Goal: Information Seeking & Learning: Find specific fact

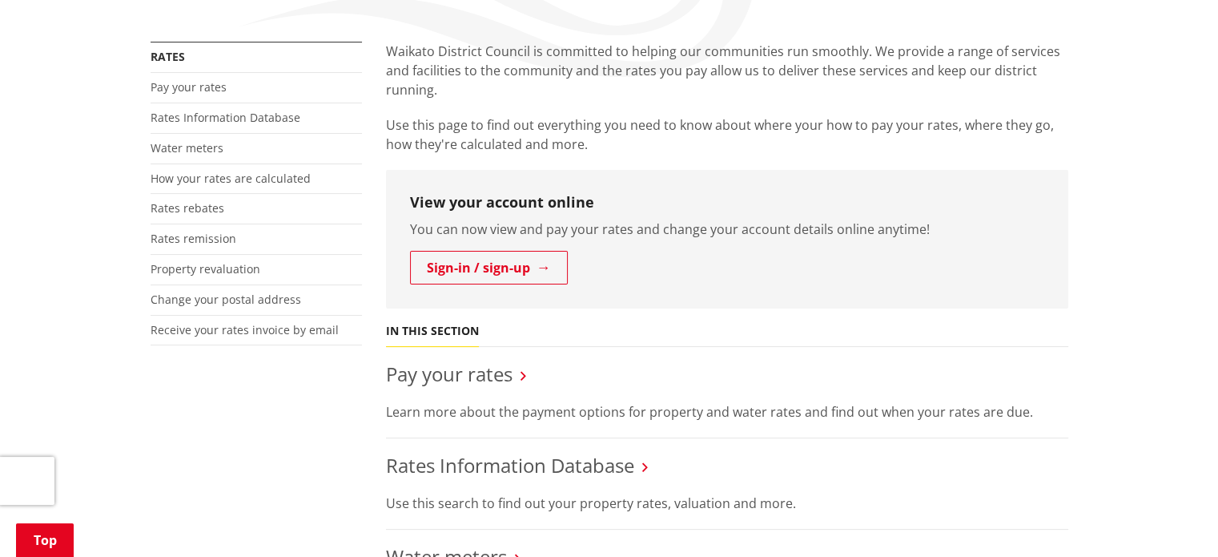
scroll to position [320, 0]
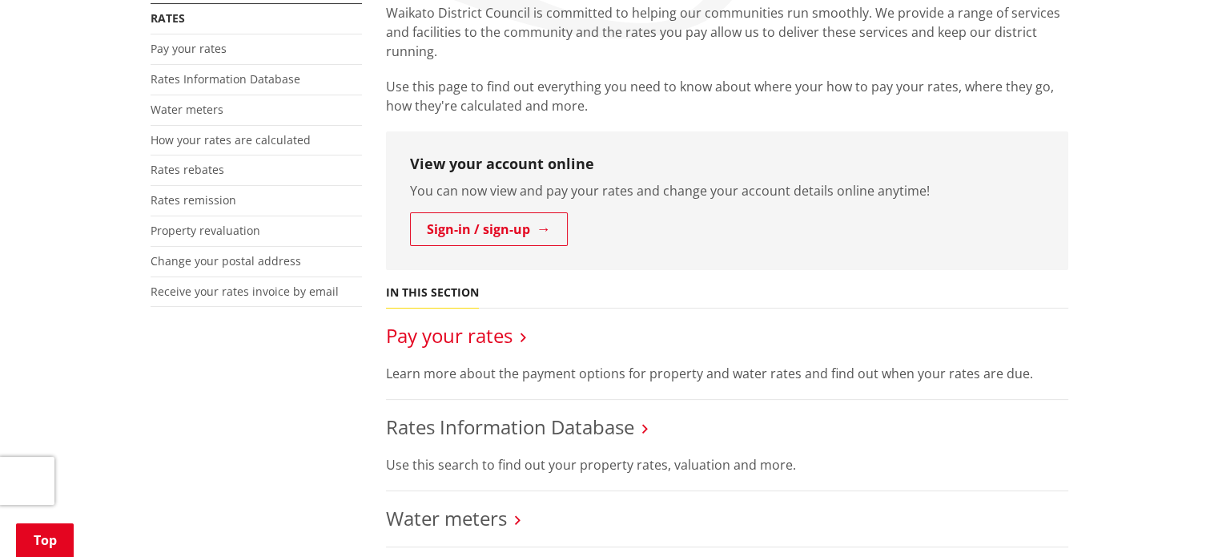
click at [474, 338] on link "Pay your rates" at bounding box center [449, 335] width 127 height 26
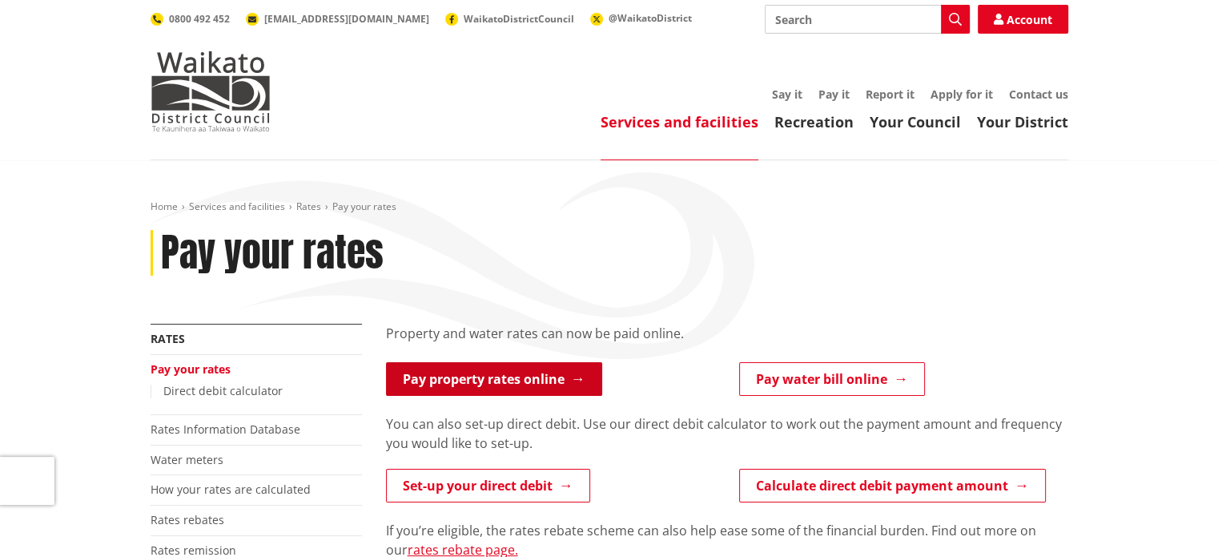
click at [469, 373] on link "Pay property rates online" at bounding box center [494, 379] width 216 height 34
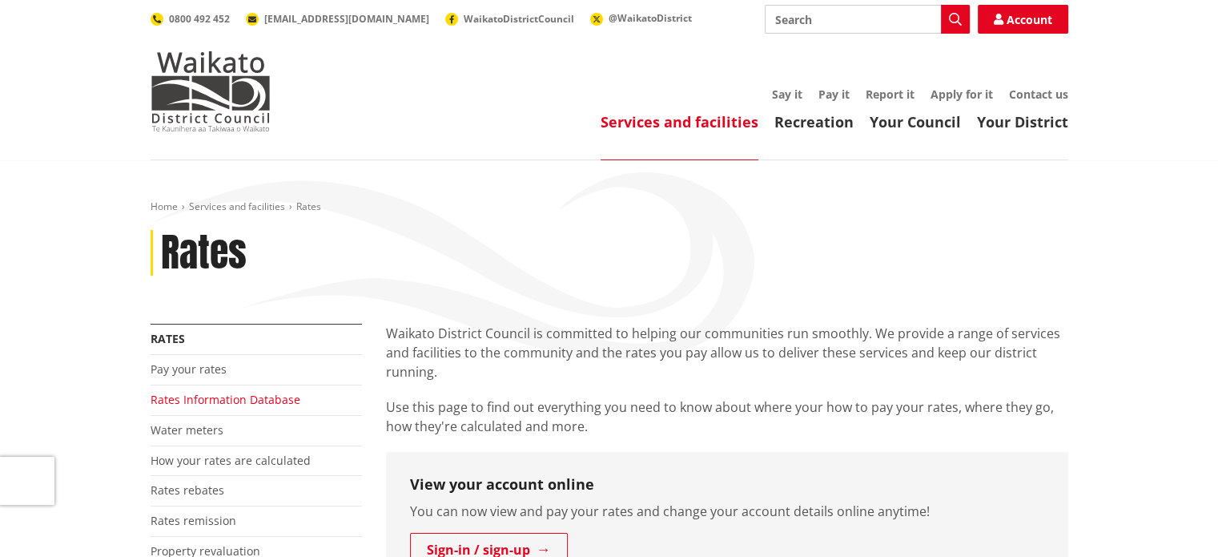
click at [189, 403] on link "Rates Information Database" at bounding box center [226, 399] width 150 height 15
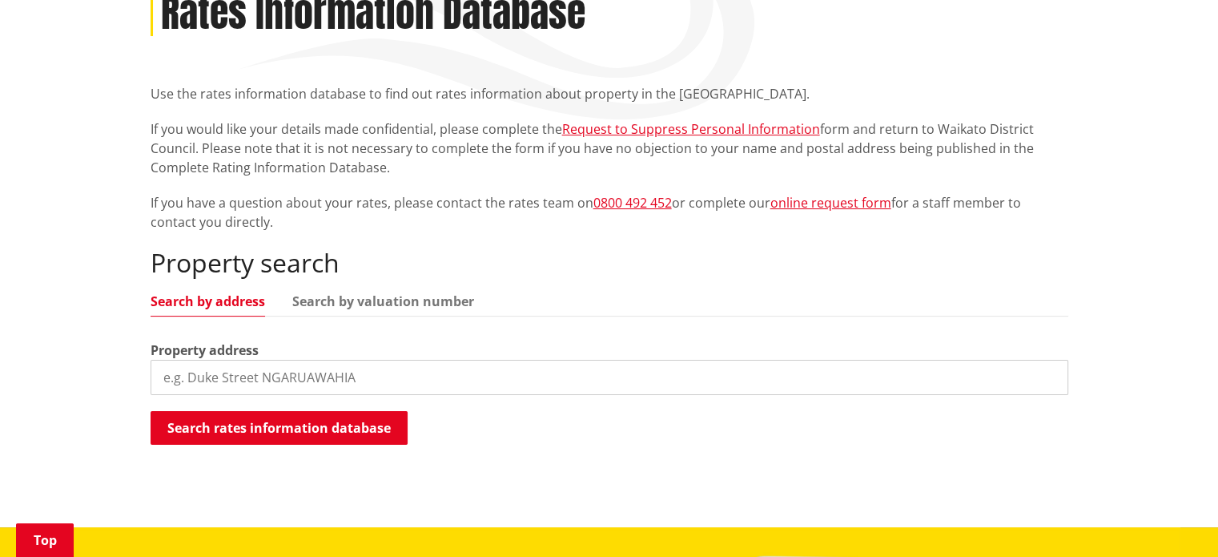
scroll to position [240, 0]
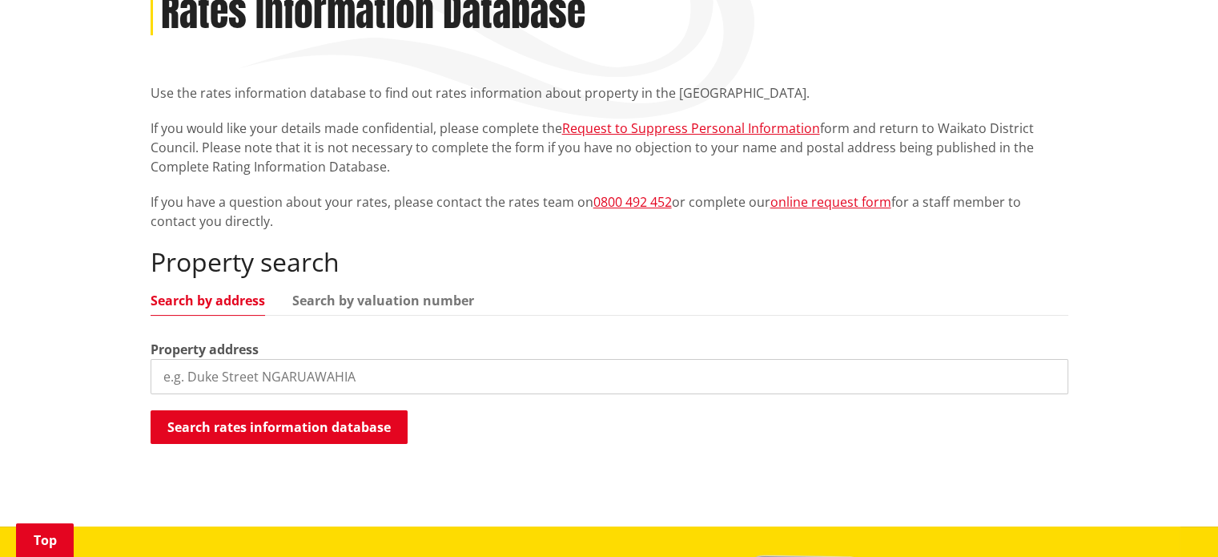
click at [284, 375] on input "search" at bounding box center [610, 376] width 918 height 35
type input "34 tamihana avenue"
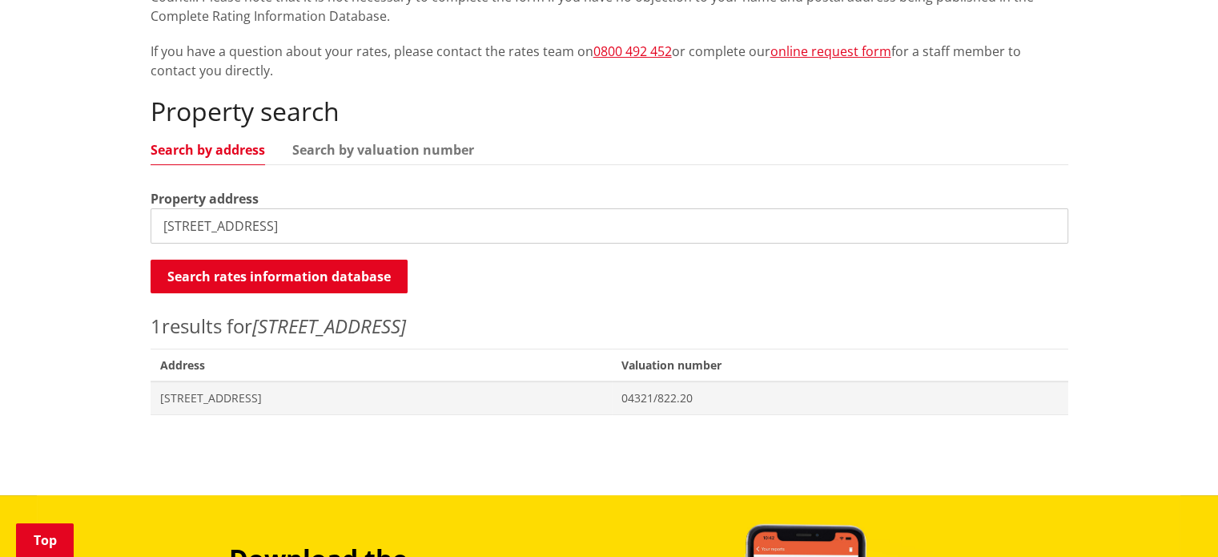
scroll to position [481, 0]
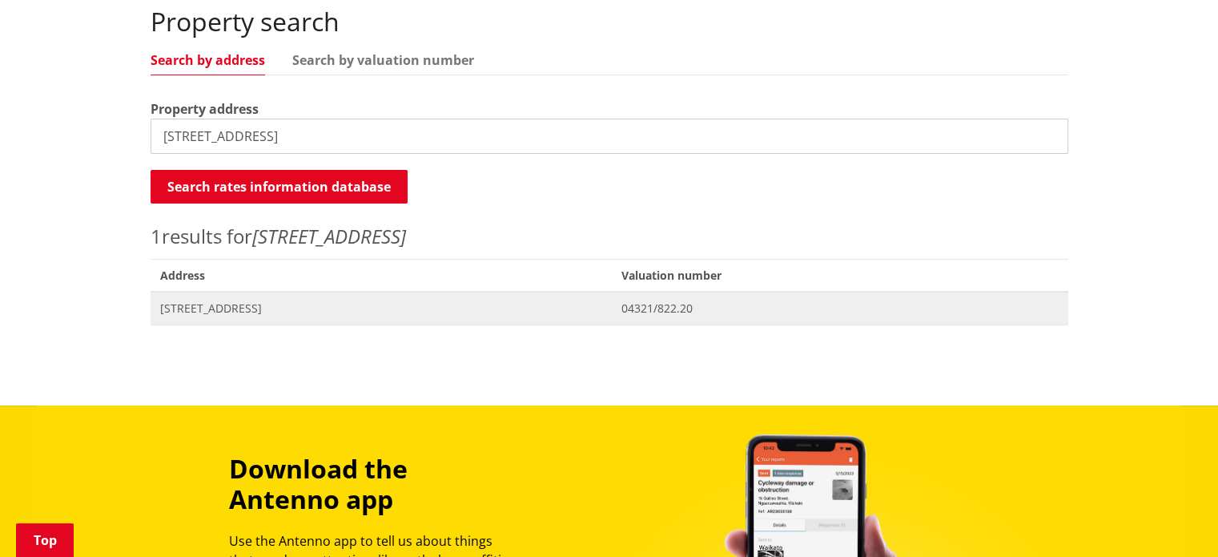
click at [252, 308] on span "[STREET_ADDRESS]" at bounding box center [381, 308] width 443 height 16
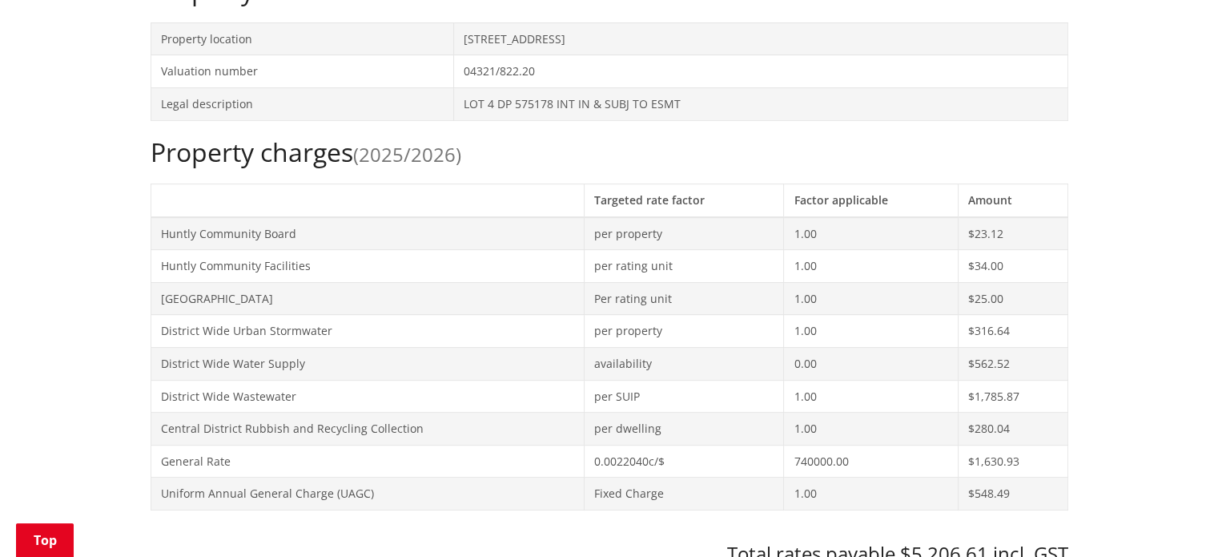
scroll to position [561, 0]
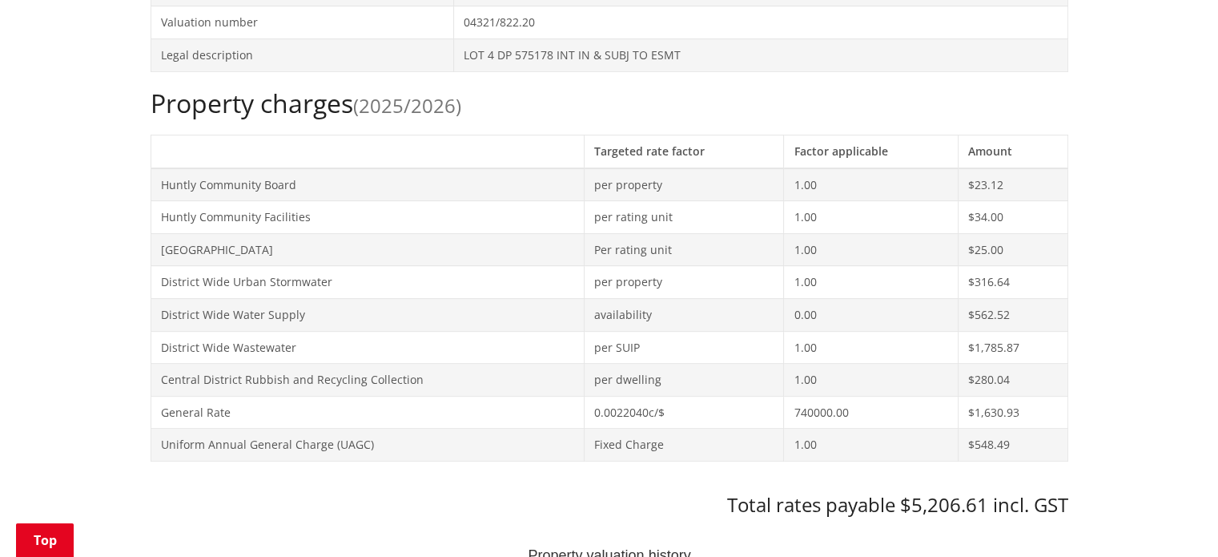
scroll to position [641, 0]
